Goal: Transaction & Acquisition: Purchase product/service

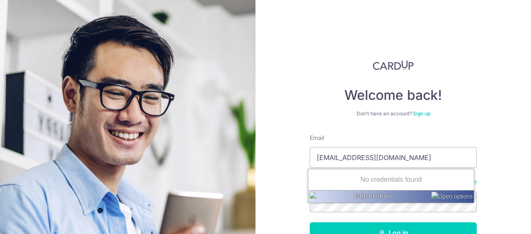
type input "daullolivier@gmail.com"
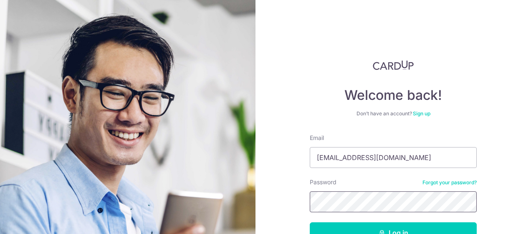
click at [310, 222] on button "Log in" at bounding box center [393, 232] width 167 height 21
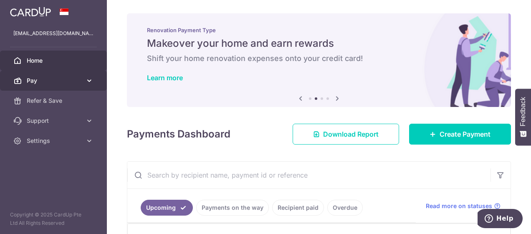
click at [86, 78] on icon at bounding box center [89, 80] width 8 height 8
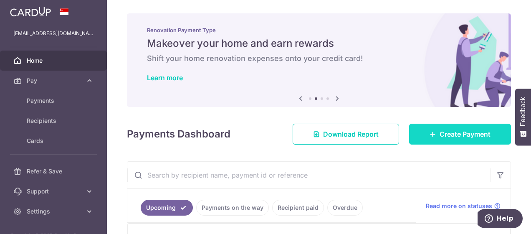
click at [452, 131] on span "Create Payment" at bounding box center [465, 134] width 51 height 10
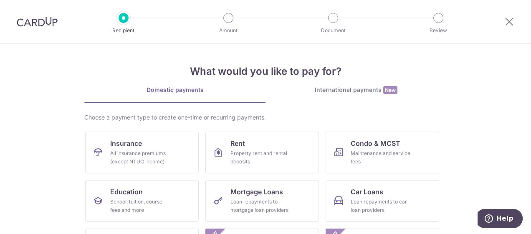
scroll to position [69, 0]
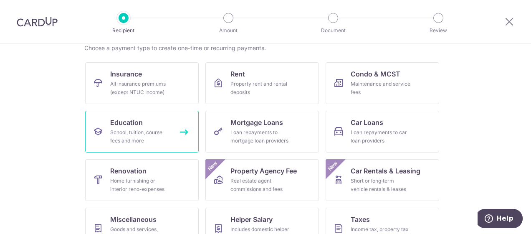
click at [140, 129] on div "School, tuition, course fees and more" at bounding box center [140, 136] width 60 height 17
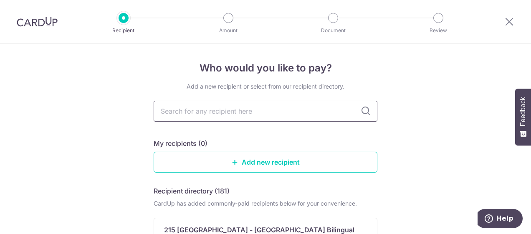
click at [315, 114] on input "text" at bounding box center [266, 111] width 224 height 21
click at [227, 110] on input "text" at bounding box center [266, 111] width 224 height 21
type input "international french sc"
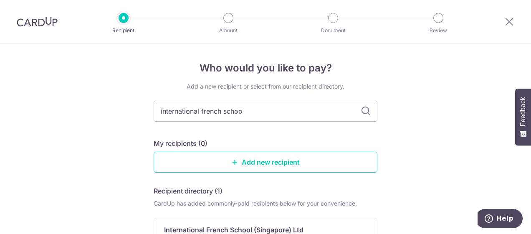
type input "international french school"
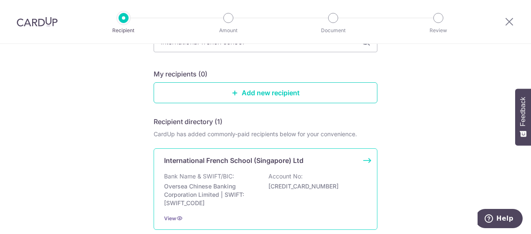
scroll to position [137, 0]
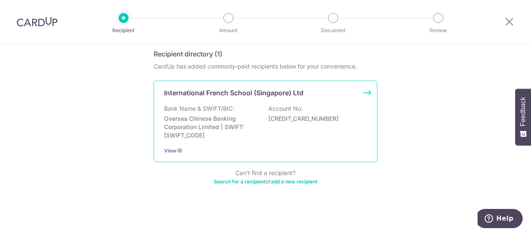
click at [366, 91] on div "International French School (Singapore) Ltd Bank Name & SWIFT/BIC: Oversea Chin…" at bounding box center [266, 121] width 224 height 81
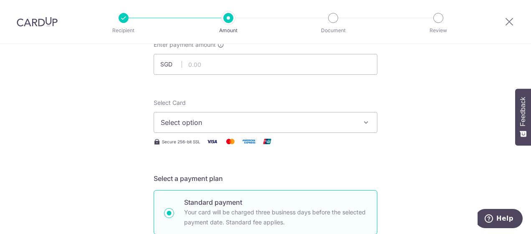
scroll to position [69, 0]
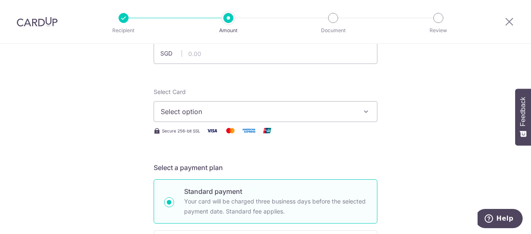
click at [321, 114] on span "Select option" at bounding box center [258, 111] width 195 height 10
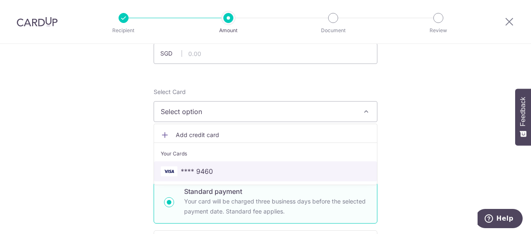
click at [222, 167] on span "**** 9460" at bounding box center [266, 171] width 210 height 10
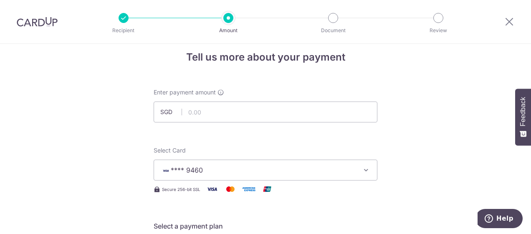
scroll to position [0, 0]
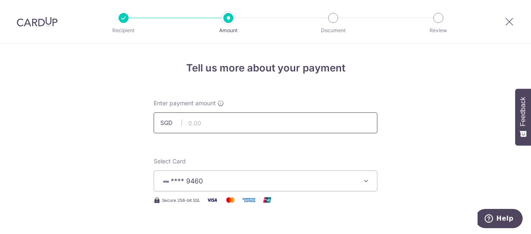
click at [211, 124] on input "text" at bounding box center [266, 122] width 224 height 21
type input "7794.50"
type input "7,794.50"
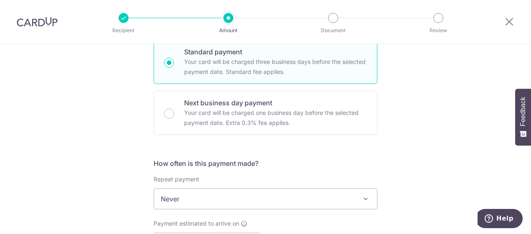
scroll to position [278, 0]
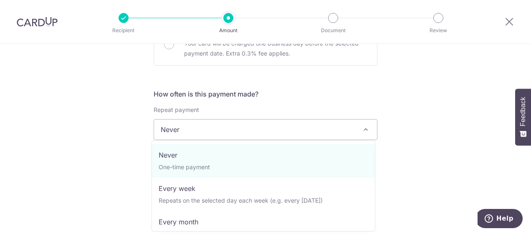
click at [242, 120] on span "Never" at bounding box center [265, 129] width 223 height 20
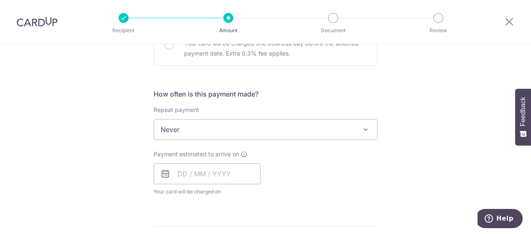
scroll to position [348, 0]
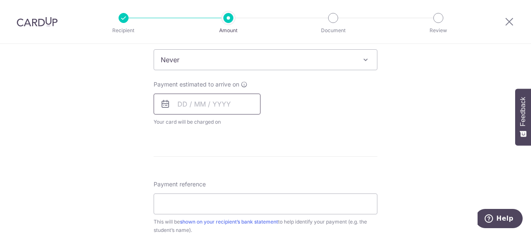
click at [184, 104] on input "text" at bounding box center [207, 103] width 107 height 21
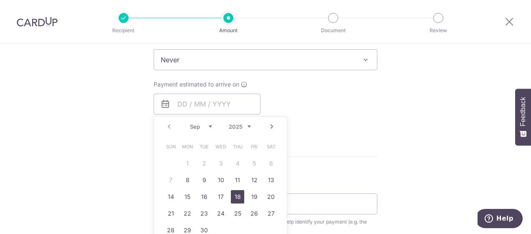
click at [237, 195] on link "18" at bounding box center [237, 196] width 13 height 13
type input "[DATE]"
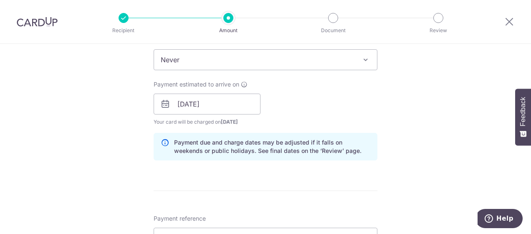
click at [328, 115] on div "Payment estimated to arrive on 18/09/2025 Prev Next Sep Oct Nov Dec 2025 2026 2…" at bounding box center [266, 103] width 234 height 46
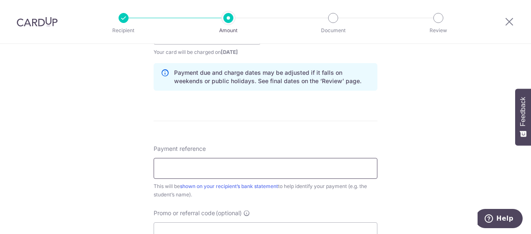
click at [189, 165] on input "Payment reference" at bounding box center [266, 168] width 224 height 21
paste input "25267141"
paste input "37077S40388"
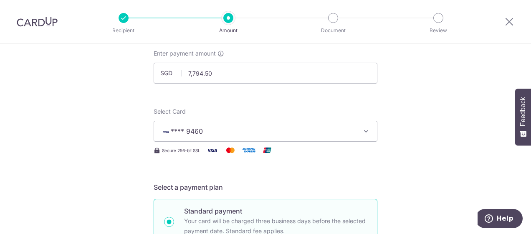
scroll to position [41, 0]
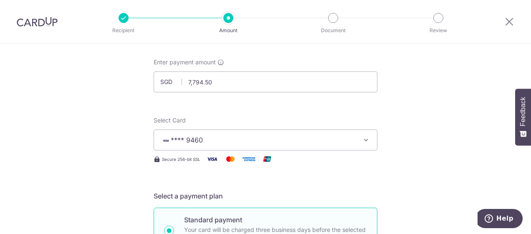
type input "Inv 25267141 [PERSON_NAME] 37077S40388"
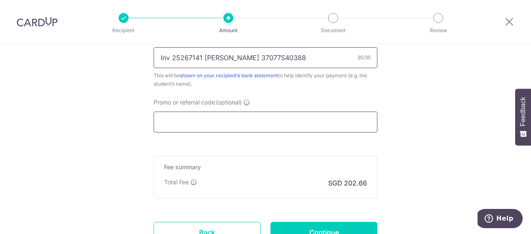
scroll to position [597, 0]
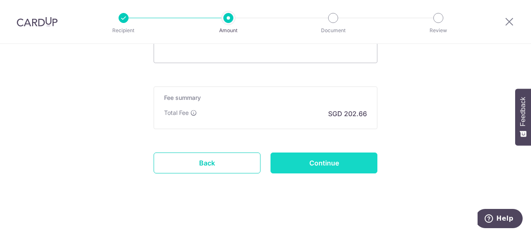
click at [326, 158] on input "Continue" at bounding box center [323, 162] width 107 height 21
type input "Create Schedule"
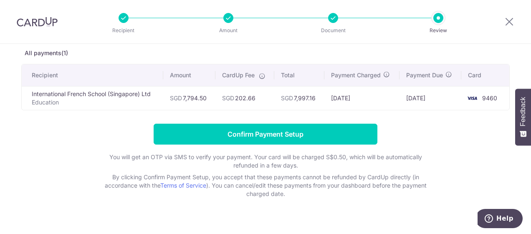
scroll to position [56, 0]
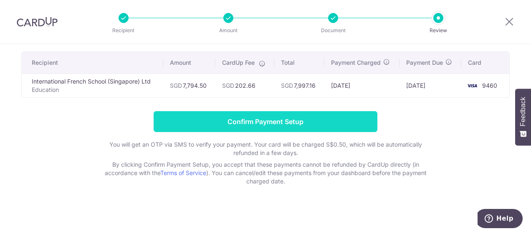
click at [274, 122] on input "Confirm Payment Setup" at bounding box center [266, 121] width 224 height 21
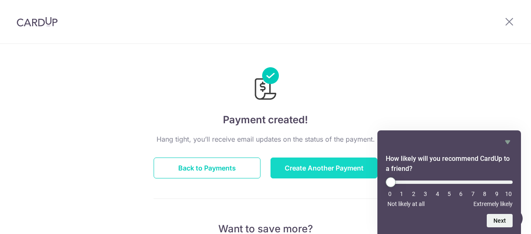
click at [326, 171] on button "Create Another Payment" at bounding box center [323, 167] width 107 height 21
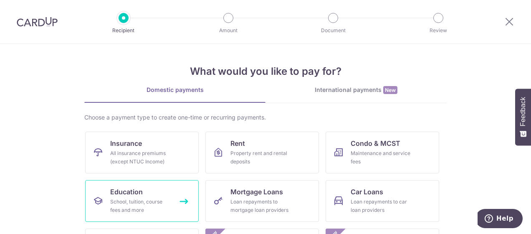
click at [154, 197] on div "School, tuition, course fees and more" at bounding box center [140, 205] width 60 height 17
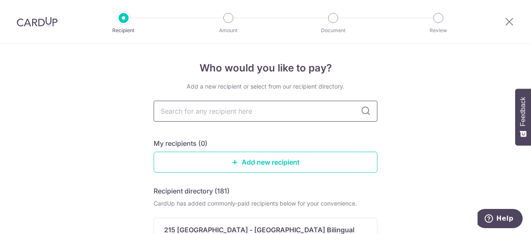
click at [272, 111] on input "text" at bounding box center [266, 111] width 224 height 21
type input "international french school"
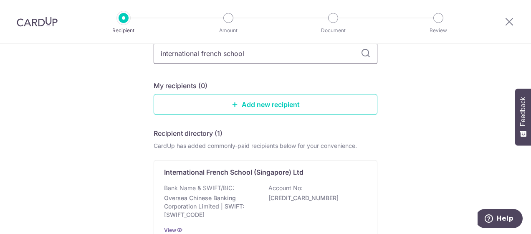
scroll to position [69, 0]
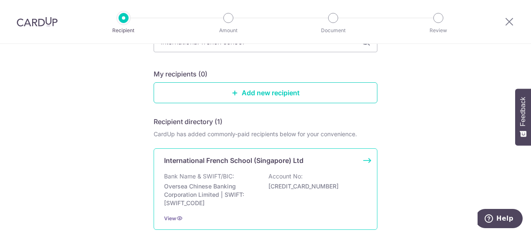
click at [362, 160] on div "International French School (Singapore) Ltd Bank Name & SWIFT/BIC: Oversea Chin…" at bounding box center [266, 188] width 224 height 81
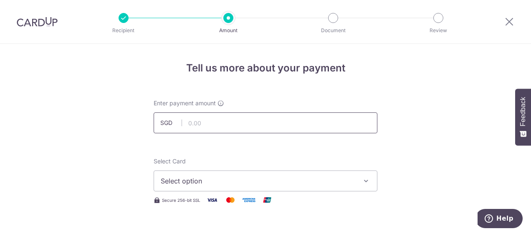
click at [201, 126] on input "text" at bounding box center [266, 122] width 224 height 21
type input "9,569.50"
click at [235, 181] on span "Select option" at bounding box center [258, 181] width 195 height 10
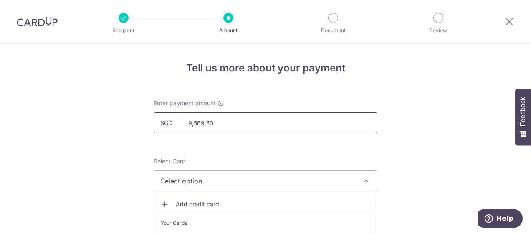
scroll to position [69, 0]
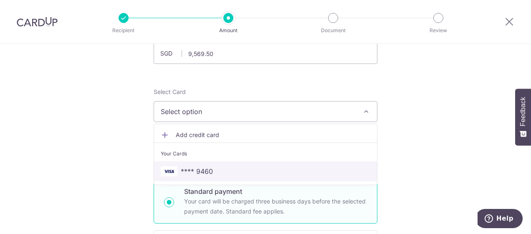
click at [199, 173] on span "**** 9460" at bounding box center [197, 171] width 32 height 10
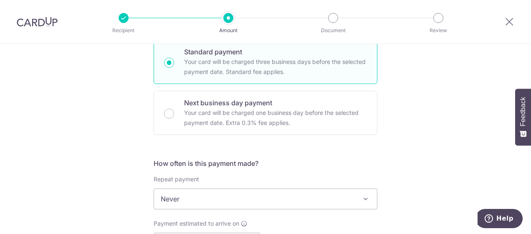
scroll to position [278, 0]
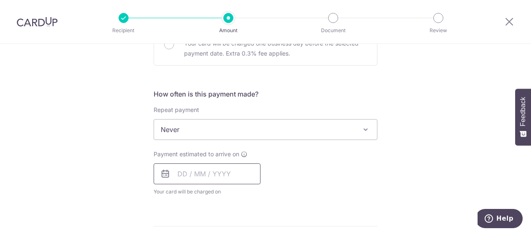
click at [177, 176] on input "text" at bounding box center [207, 173] width 107 height 21
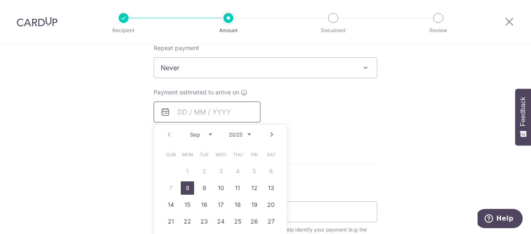
scroll to position [348, 0]
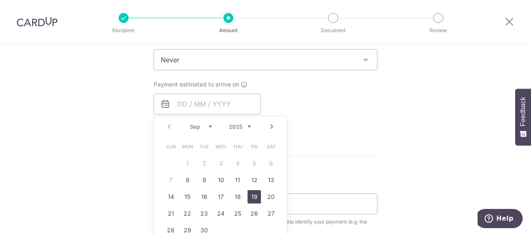
click at [250, 197] on link "19" at bounding box center [254, 196] width 13 height 13
type input "[DATE]"
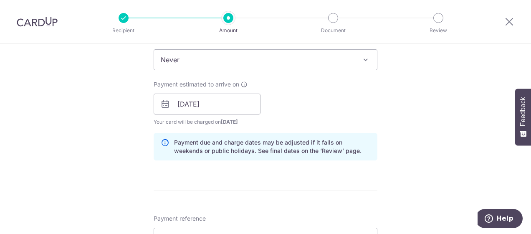
scroll to position [417, 0]
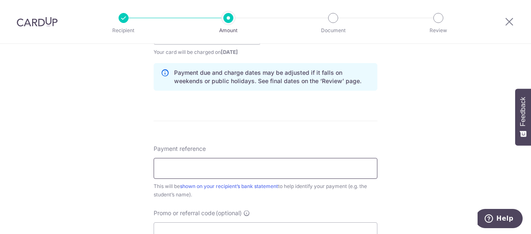
click at [235, 168] on input "Payment reference" at bounding box center [266, 168] width 224 height 21
paste input "25267142"
paste input "37077S40381"
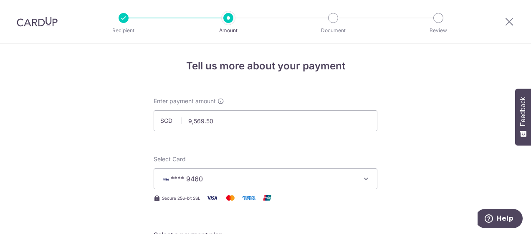
scroll to position [0, 0]
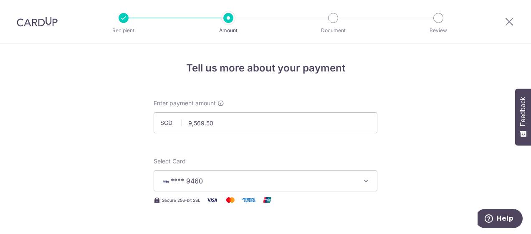
type input "Inv 25267142 [PERSON_NAME] 37077S40381"
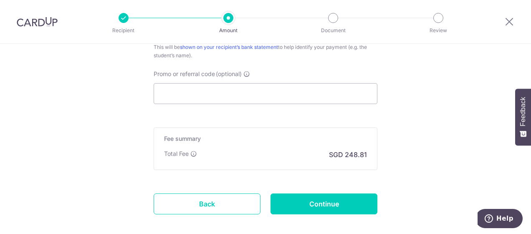
scroll to position [597, 0]
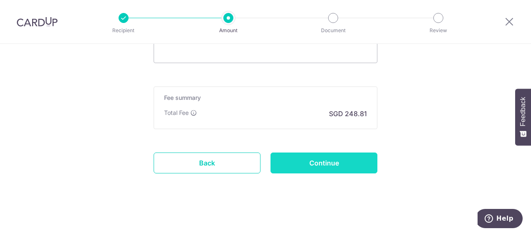
click at [343, 159] on input "Continue" at bounding box center [323, 162] width 107 height 21
type input "Create Schedule"
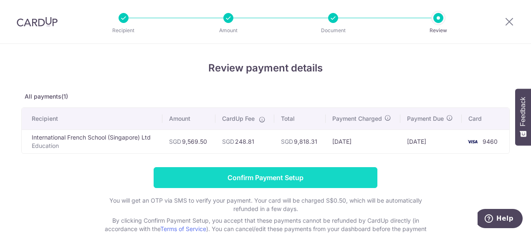
click at [276, 175] on input "Confirm Payment Setup" at bounding box center [266, 177] width 224 height 21
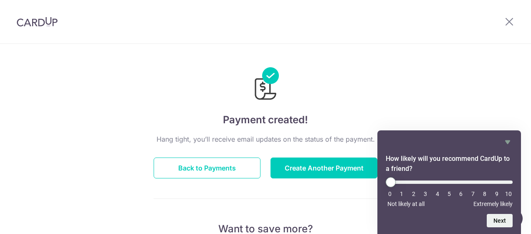
click at [509, 192] on li "10" at bounding box center [508, 193] width 8 height 7
type input "10"
click at [510, 182] on input "range" at bounding box center [449, 181] width 127 height 3
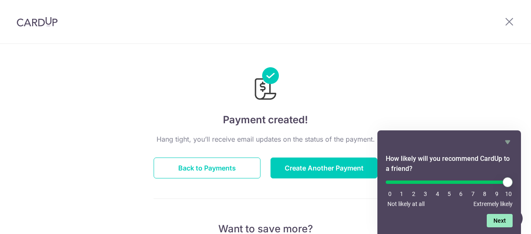
click at [503, 223] on button "Next" at bounding box center [500, 220] width 26 height 13
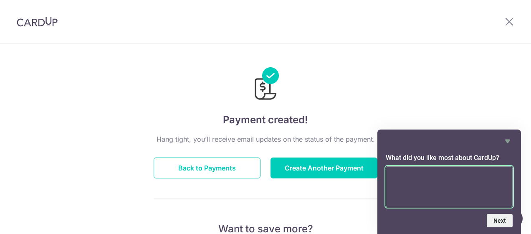
click at [442, 179] on textarea at bounding box center [449, 186] width 127 height 41
type textarea "Easy"
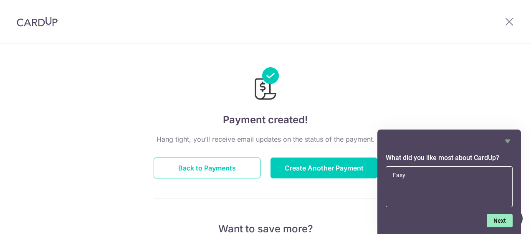
click at [497, 220] on button "Next" at bounding box center [500, 220] width 26 height 13
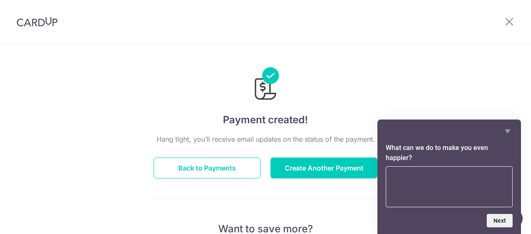
click at [488, 184] on textarea at bounding box center [449, 186] width 127 height 41
type textarea "Nothing"
click at [502, 220] on button "Next" at bounding box center [500, 220] width 26 height 13
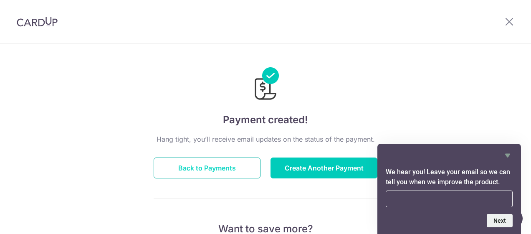
click at [192, 171] on button "Back to Payments" at bounding box center [207, 167] width 107 height 21
